Goal: Transaction & Acquisition: Purchase product/service

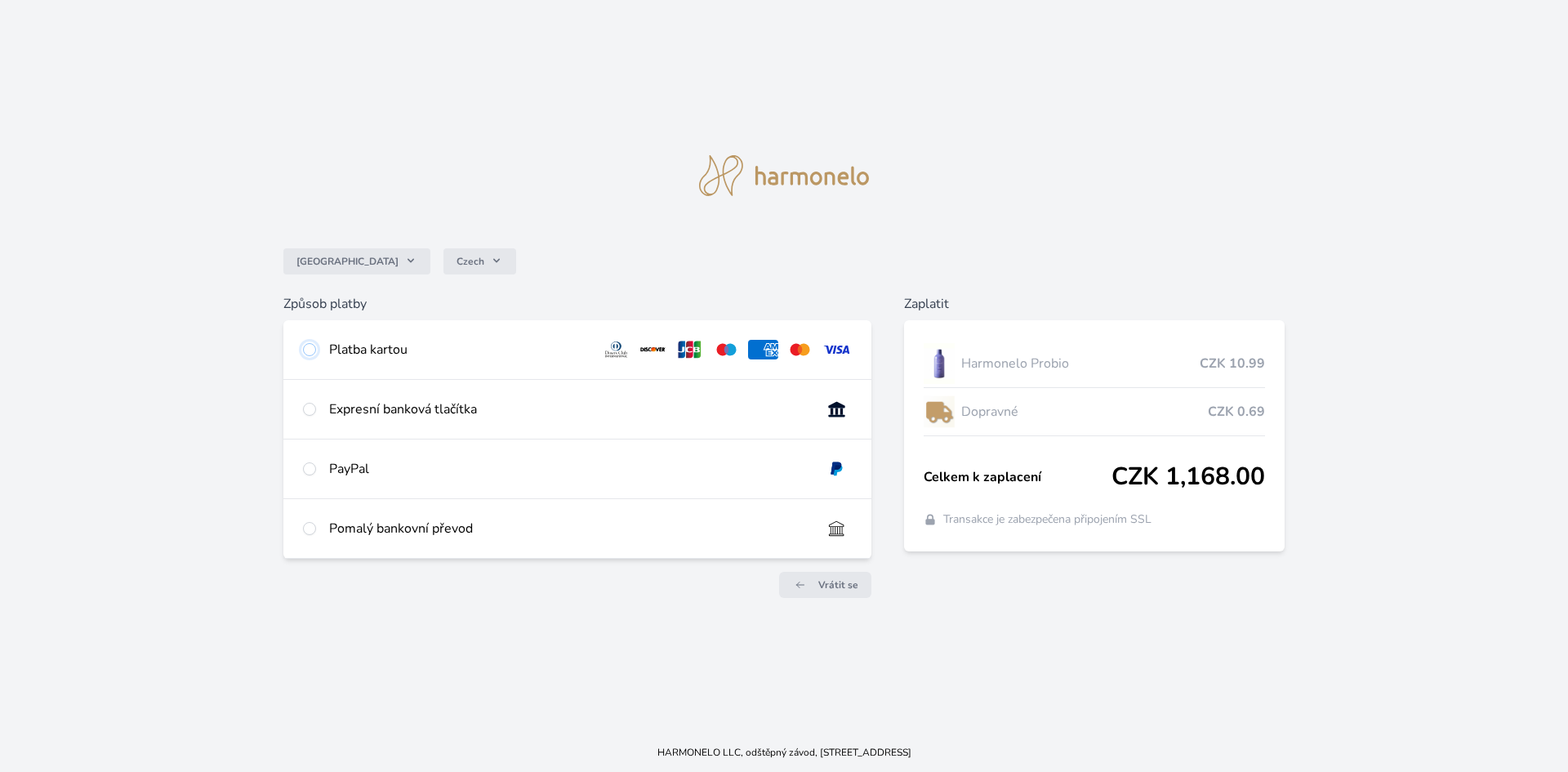
click at [314, 350] on input "radio" at bounding box center [309, 349] width 13 height 13
radio input "true"
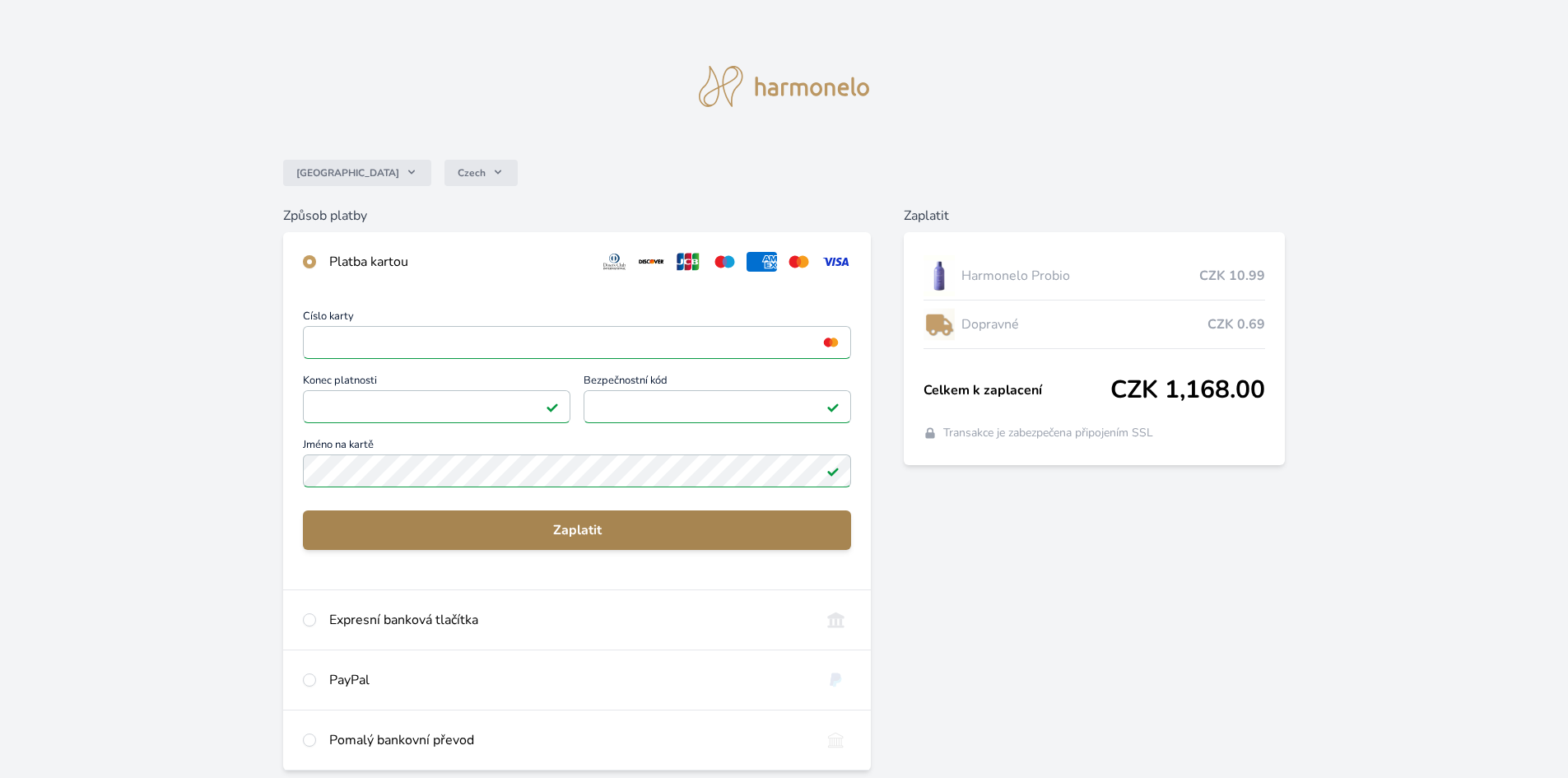
click at [575, 525] on span "Zaplatit" at bounding box center [577, 530] width 522 height 20
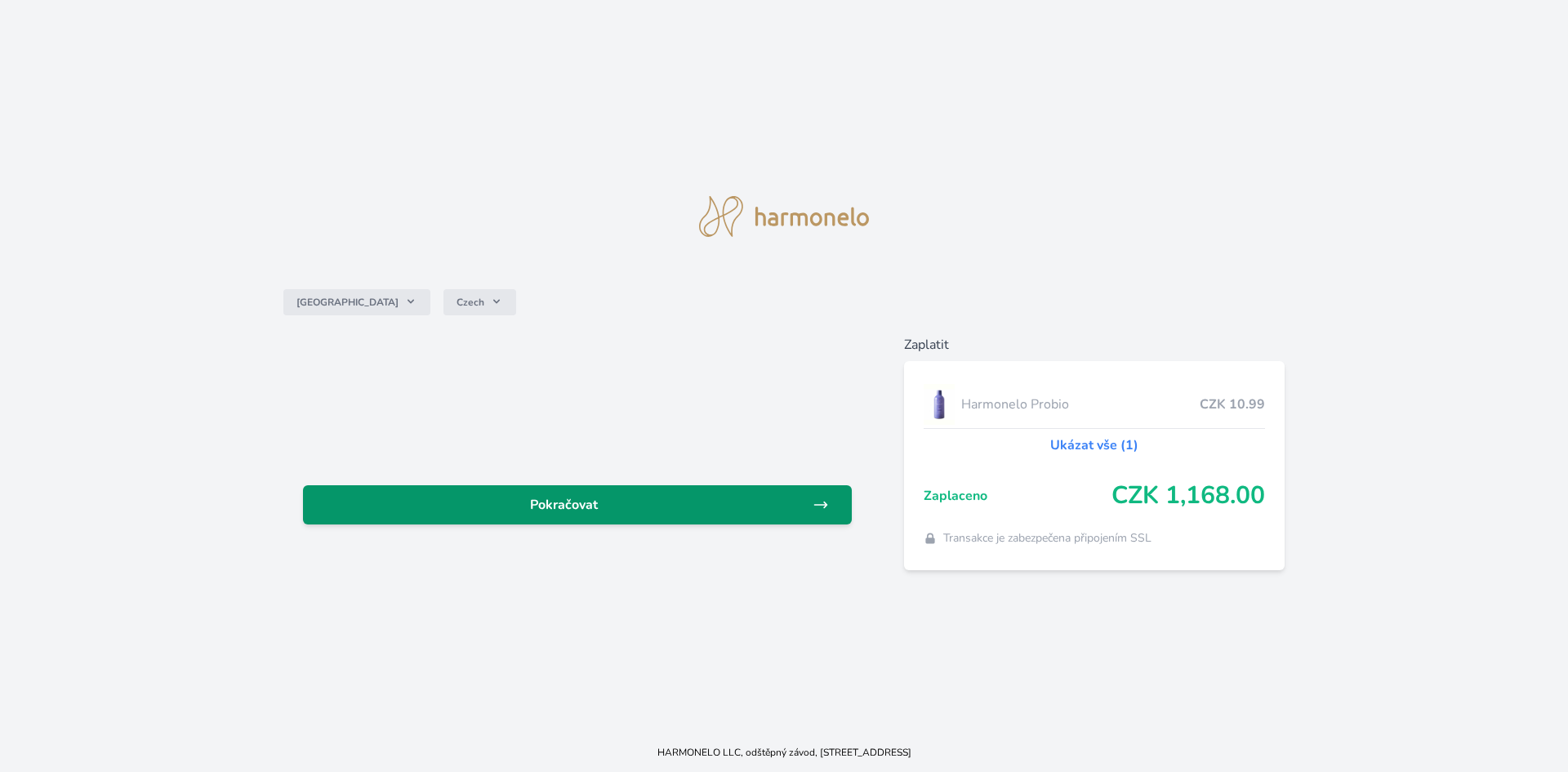
click at [555, 500] on span "Pokračovat" at bounding box center [565, 505] width 497 height 20
